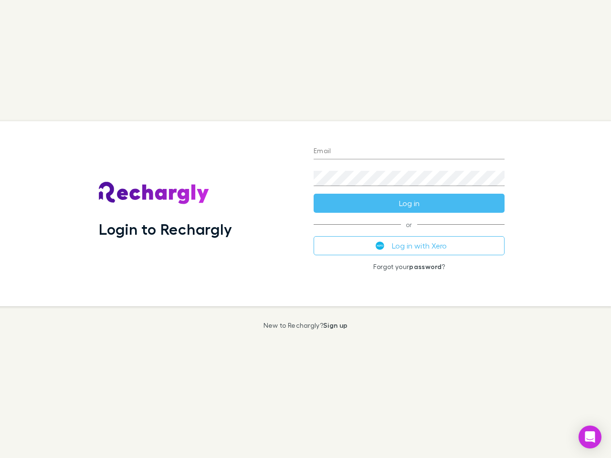
click at [305, 229] on div "Login to Rechargly" at bounding box center [198, 213] width 215 height 185
click at [409, 152] on input "Email" at bounding box center [409, 151] width 191 height 15
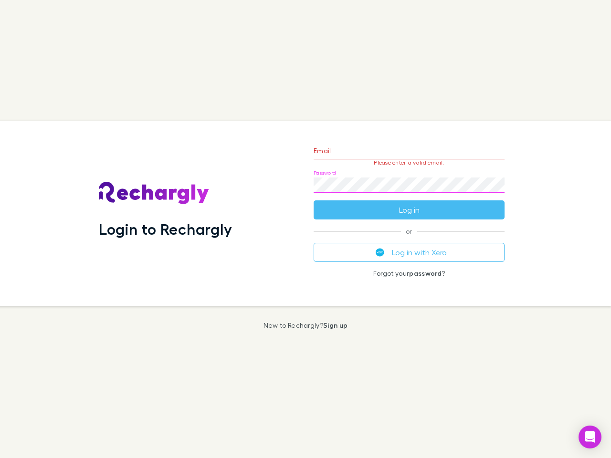
click at [409, 203] on form "Email Please enter a valid email. Password Log in" at bounding box center [409, 177] width 191 height 83
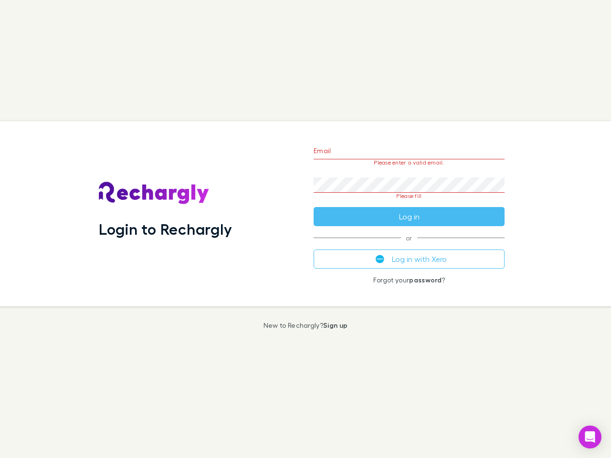
click at [409, 246] on div "Email Please enter a valid email. Password Please fill Log in or Log in with Xe…" at bounding box center [409, 213] width 206 height 185
click at [590, 437] on icon "Open Intercom Messenger" at bounding box center [590, 436] width 10 height 11
